Goal: Information Seeking & Learning: Learn about a topic

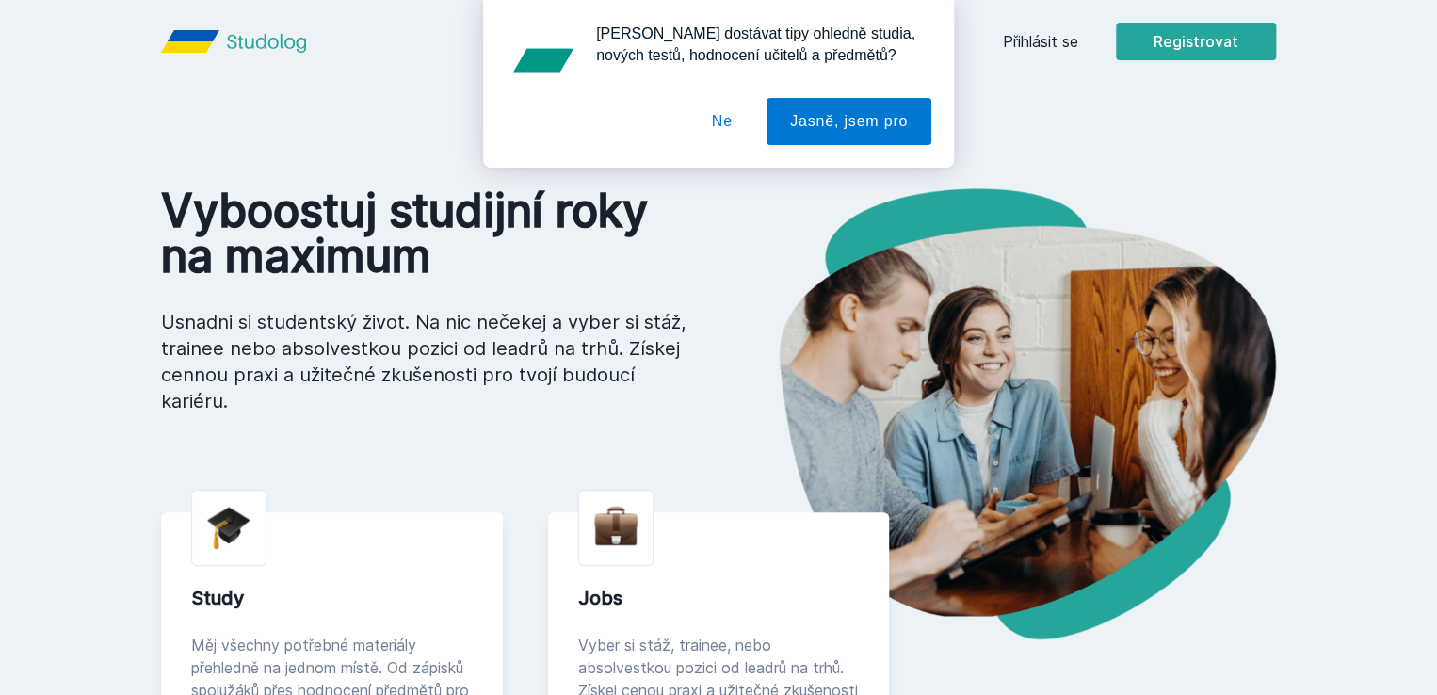
click at [726, 119] on button "Ne" at bounding box center [722, 121] width 68 height 47
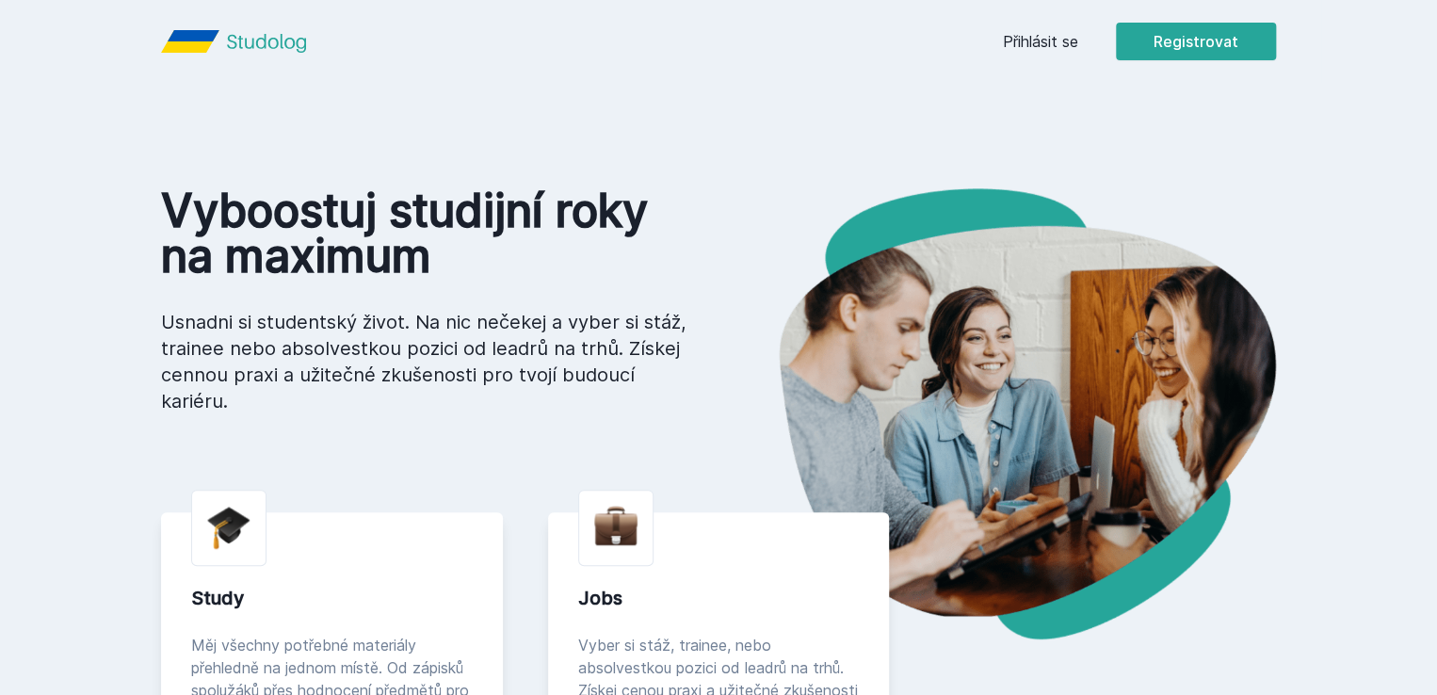
click at [1078, 30] on link "Přihlásit se" at bounding box center [1040, 41] width 75 height 23
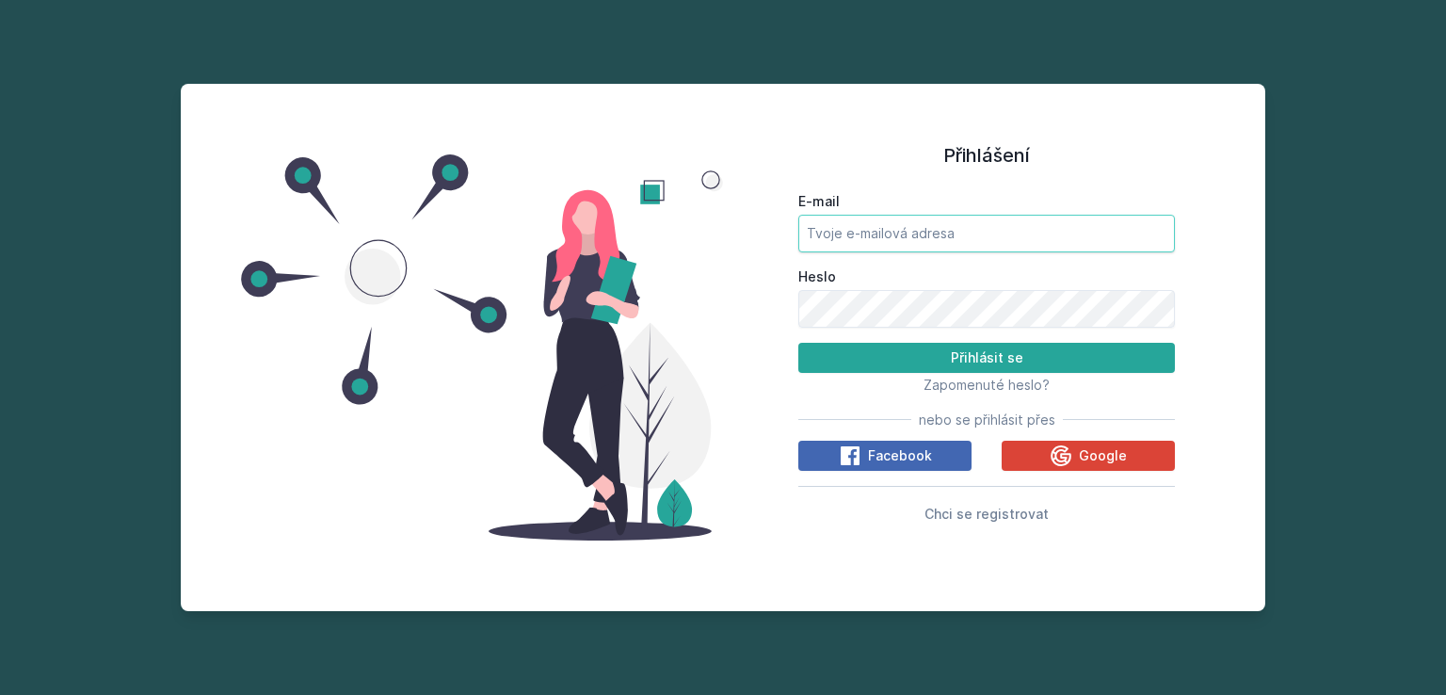
click at [908, 240] on input "E-mail" at bounding box center [986, 234] width 377 height 38
type input "[EMAIL_ADDRESS][DOMAIN_NAME]"
click at [798, 343] on button "Přihlásit se" at bounding box center [986, 358] width 377 height 30
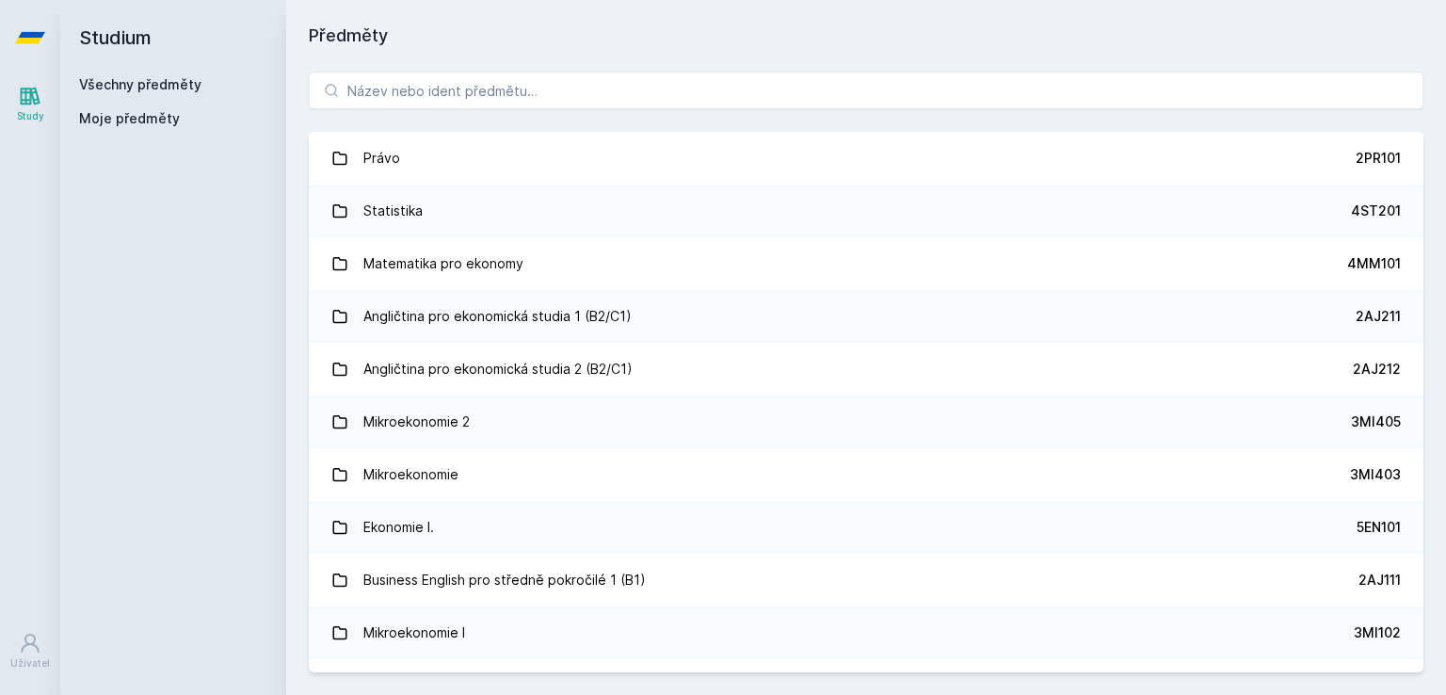
click at [469, 69] on div "Právo 2PR101 Statistika 4ST201 Matematika pro ekonomy 4MM101 Angličtina pro eko…" at bounding box center [866, 372] width 1160 height 646
click at [515, 86] on input "search" at bounding box center [866, 91] width 1115 height 38
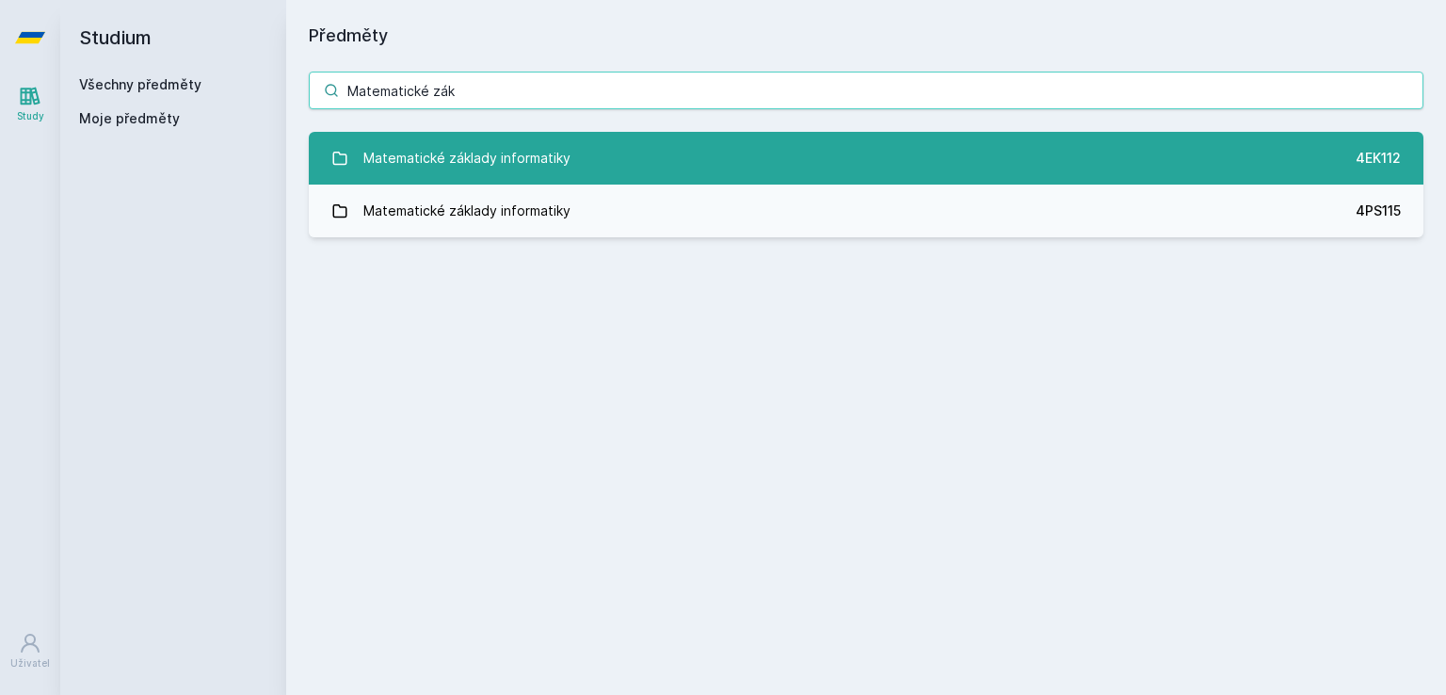
type input "Matematické zák"
click at [651, 141] on link "Matematické základy informatiky 4EK112" at bounding box center [866, 158] width 1115 height 53
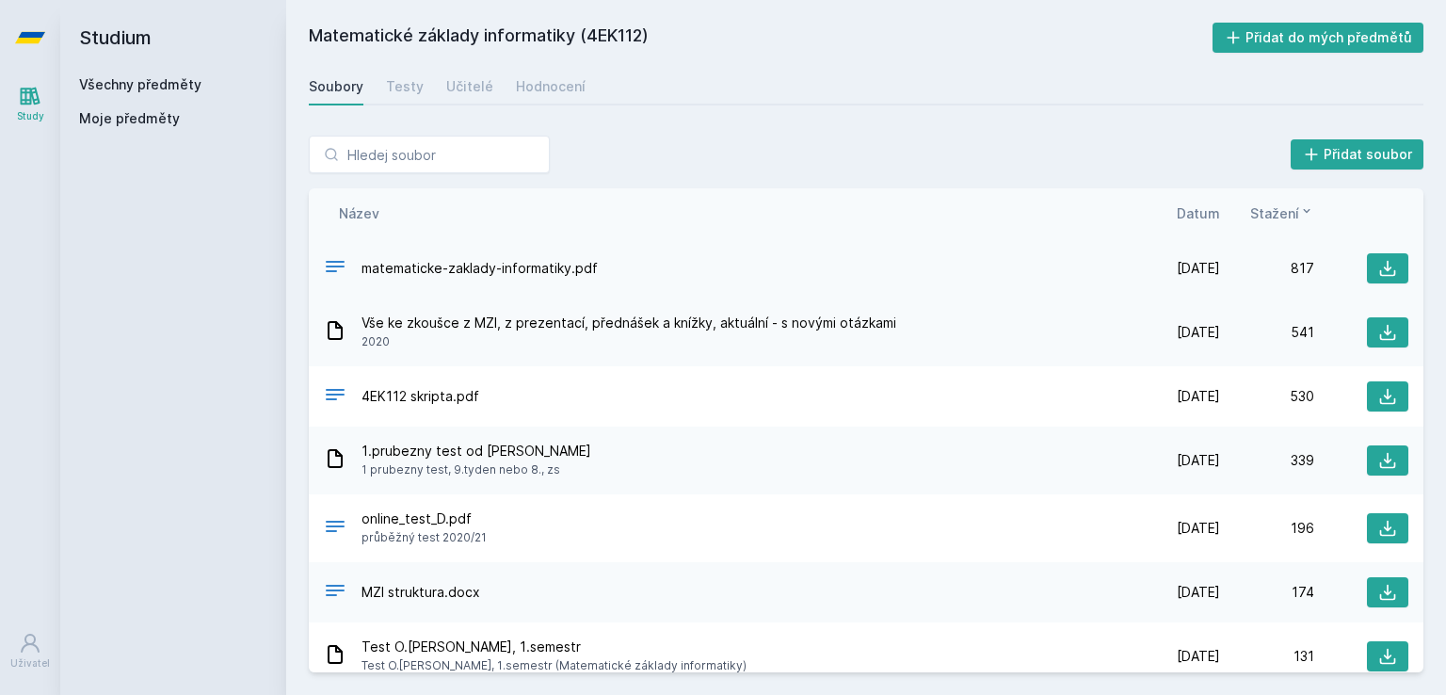
click at [754, 277] on div "matematicke-zaklady-informatiky.pdf" at bounding box center [725, 268] width 802 height 27
click at [586, 271] on span "matematicke-zaklady-informatiky.pdf" at bounding box center [480, 268] width 236 height 19
click at [1378, 260] on icon at bounding box center [1387, 268] width 19 height 19
click at [400, 97] on link "Testy" at bounding box center [405, 87] width 38 height 38
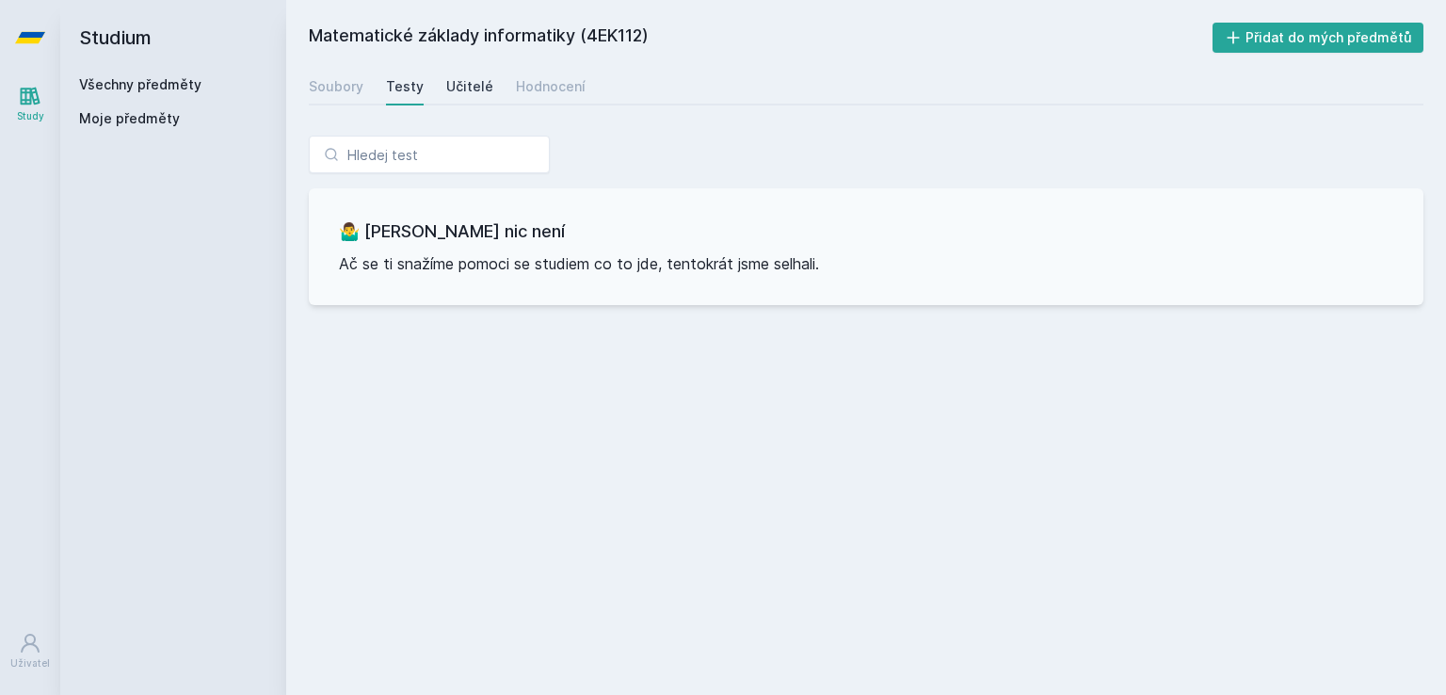
click at [471, 87] on div "Učitelé" at bounding box center [469, 86] width 47 height 19
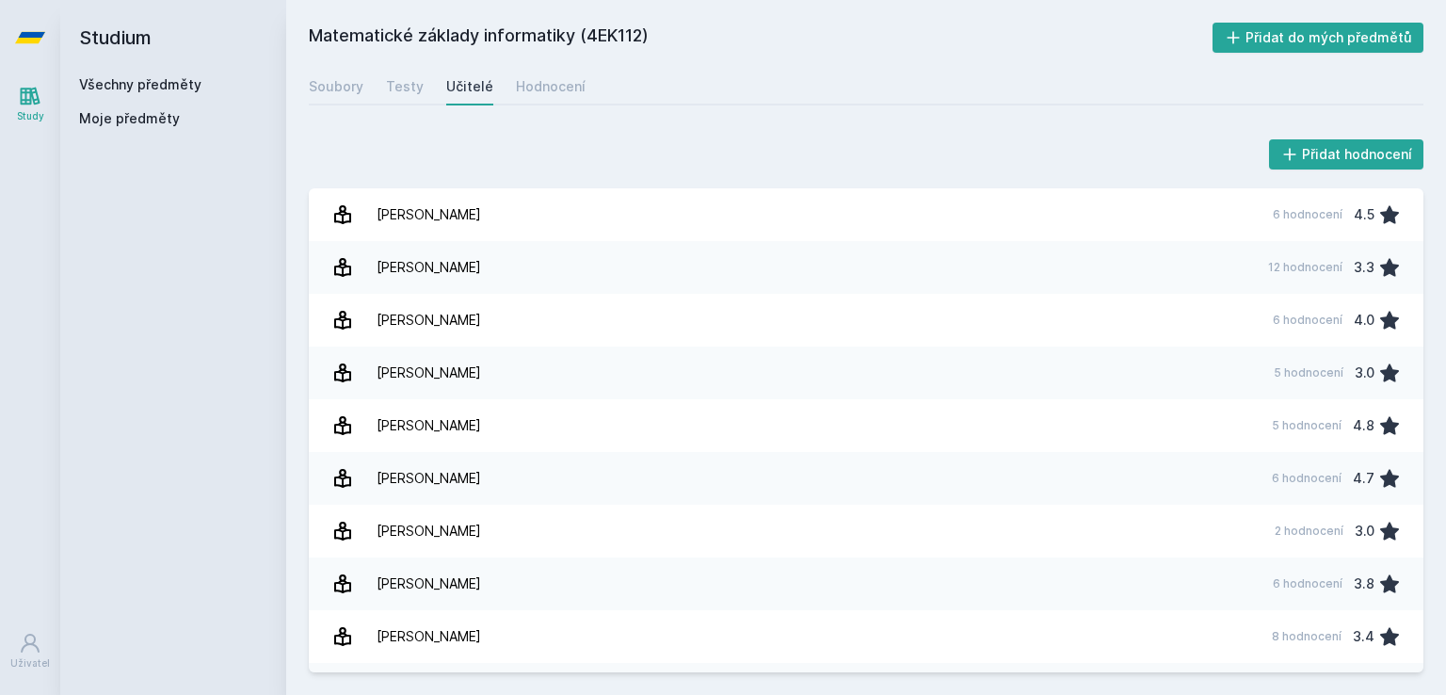
click at [577, 77] on div "Soubory Testy Učitelé Hodnocení" at bounding box center [866, 87] width 1115 height 38
click at [558, 93] on div "Hodnocení" at bounding box center [551, 86] width 70 height 19
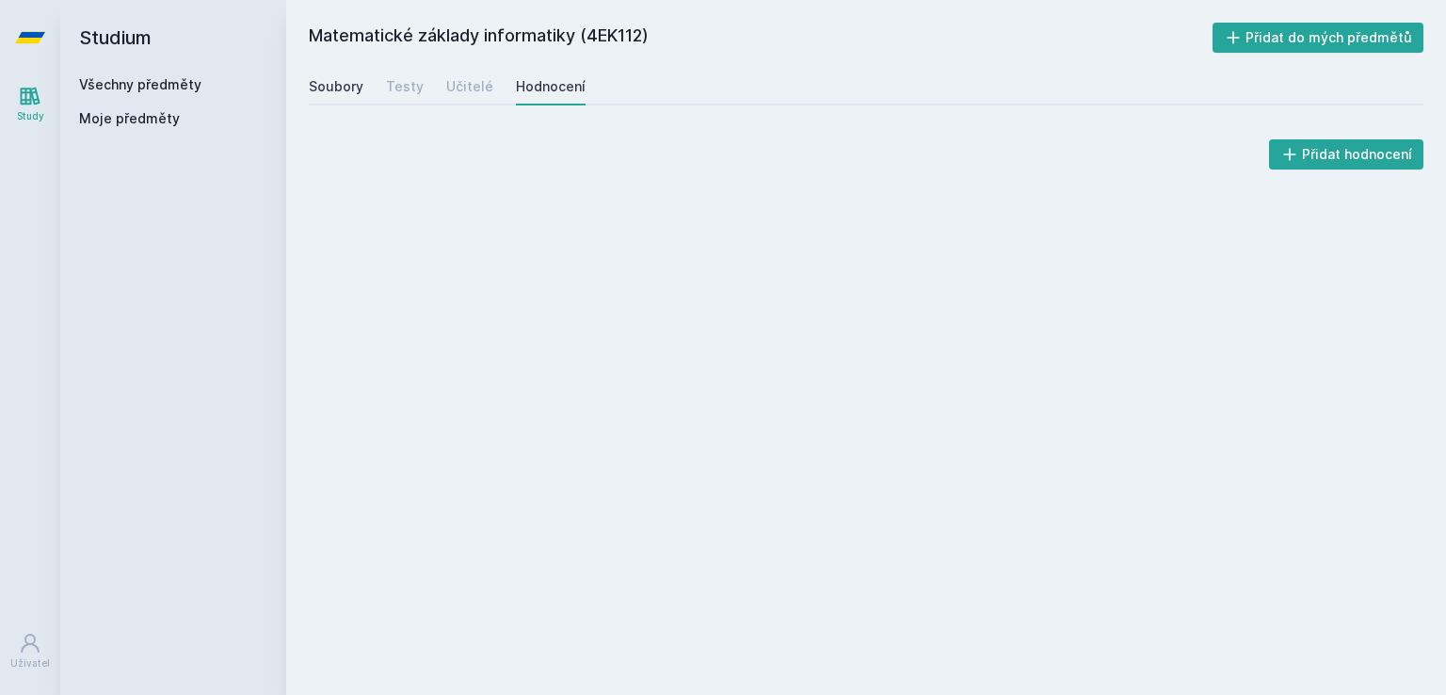
click at [311, 88] on div "Soubory" at bounding box center [336, 86] width 55 height 19
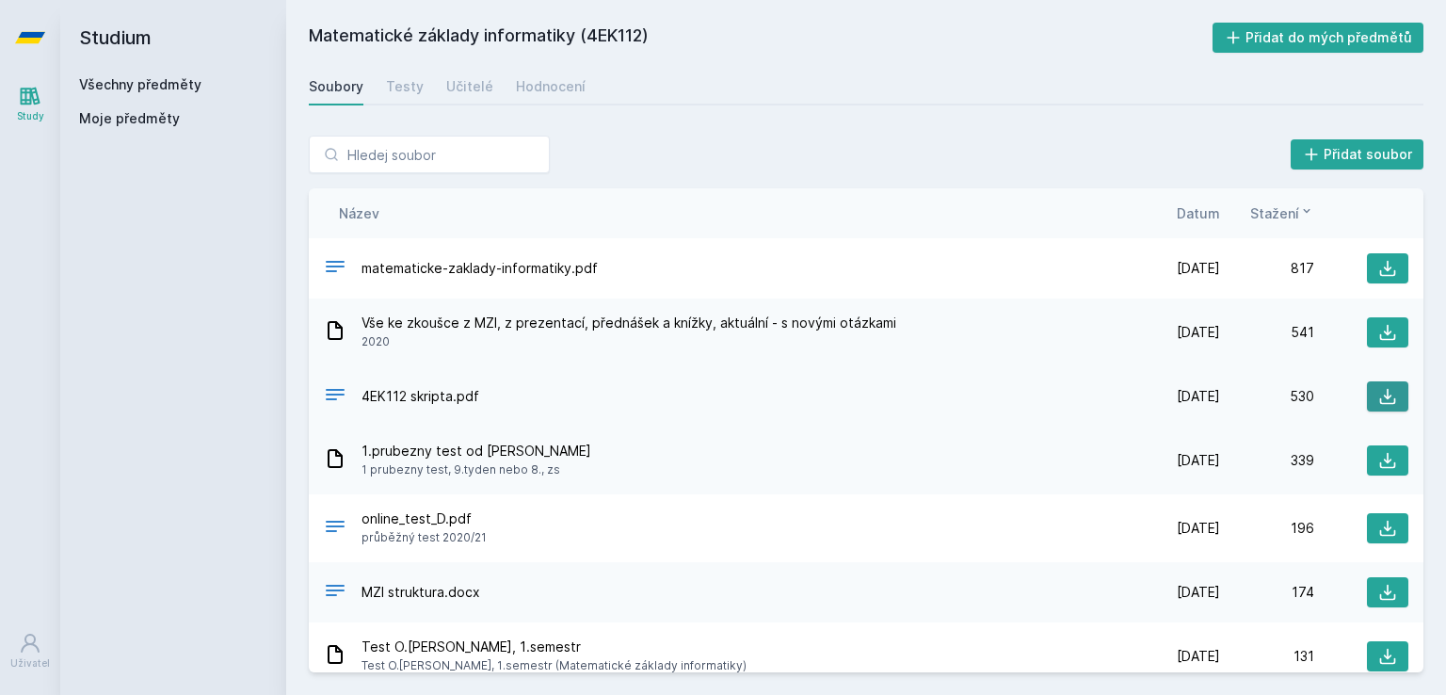
click at [1378, 396] on icon at bounding box center [1387, 396] width 19 height 19
